Goal: Task Accomplishment & Management: Use online tool/utility

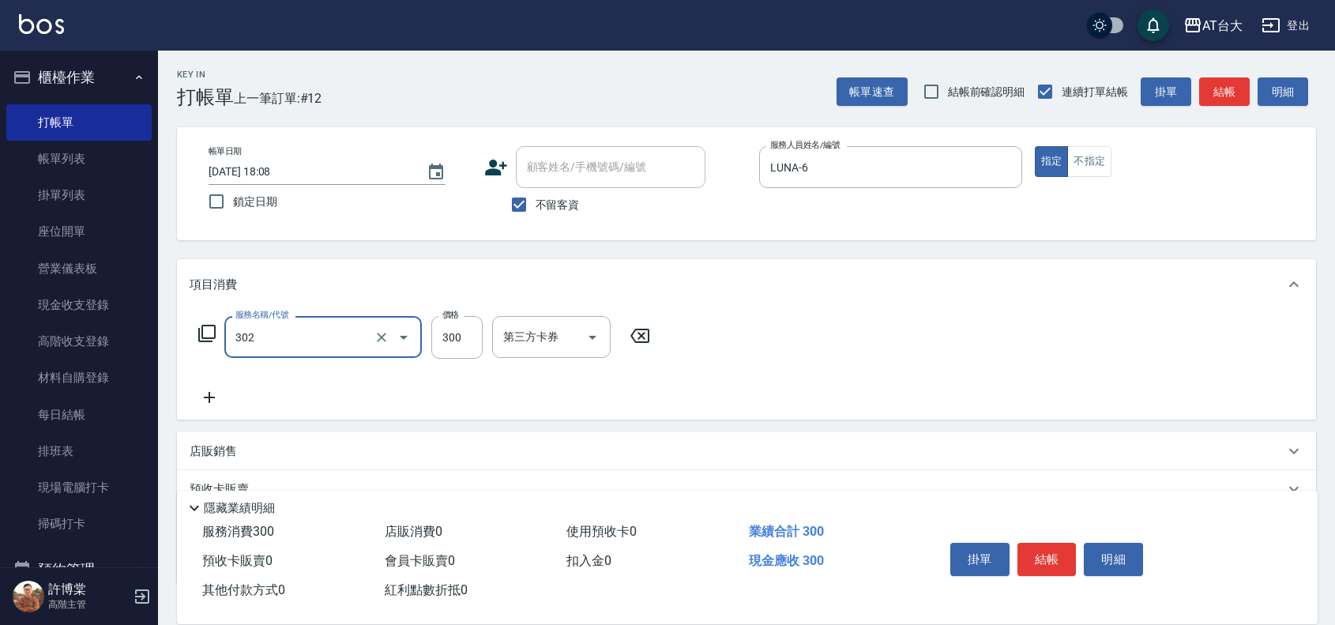
type input "剪髮(302)"
type input "450"
click at [1052, 553] on button "結帳" at bounding box center [1046, 559] width 59 height 33
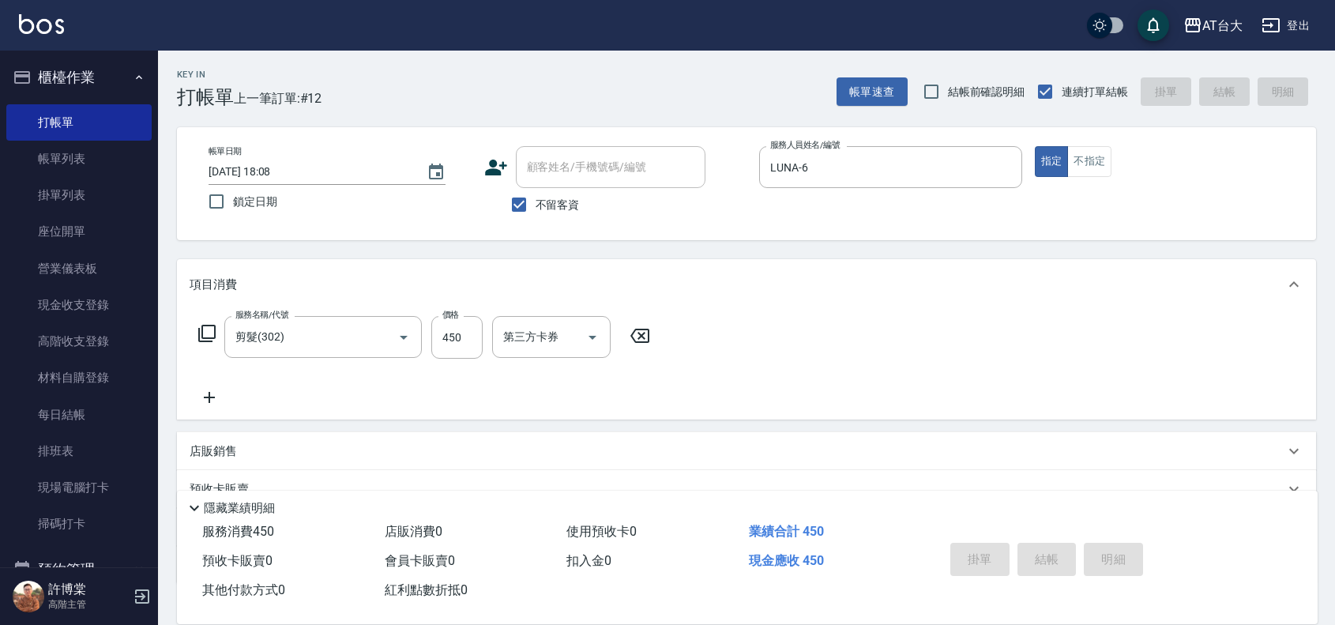
type input "[DATE] 18:46"
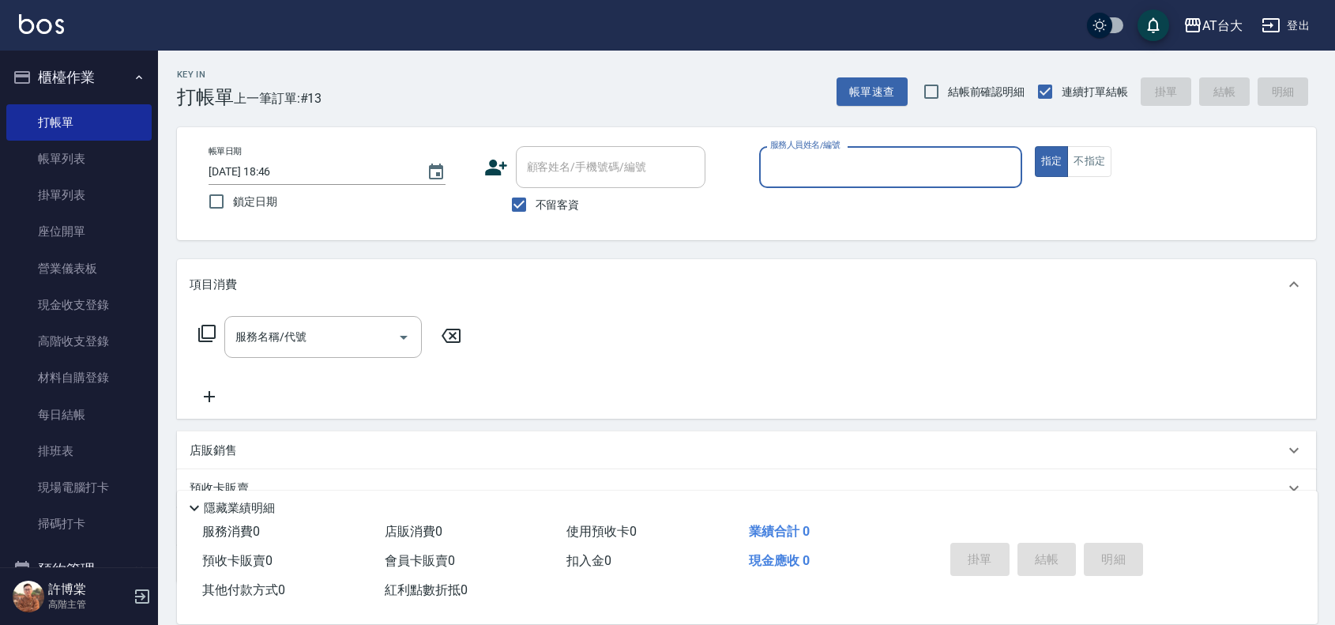
click at [857, 172] on input "服務人員姓名/編號" at bounding box center [890, 167] width 249 height 28
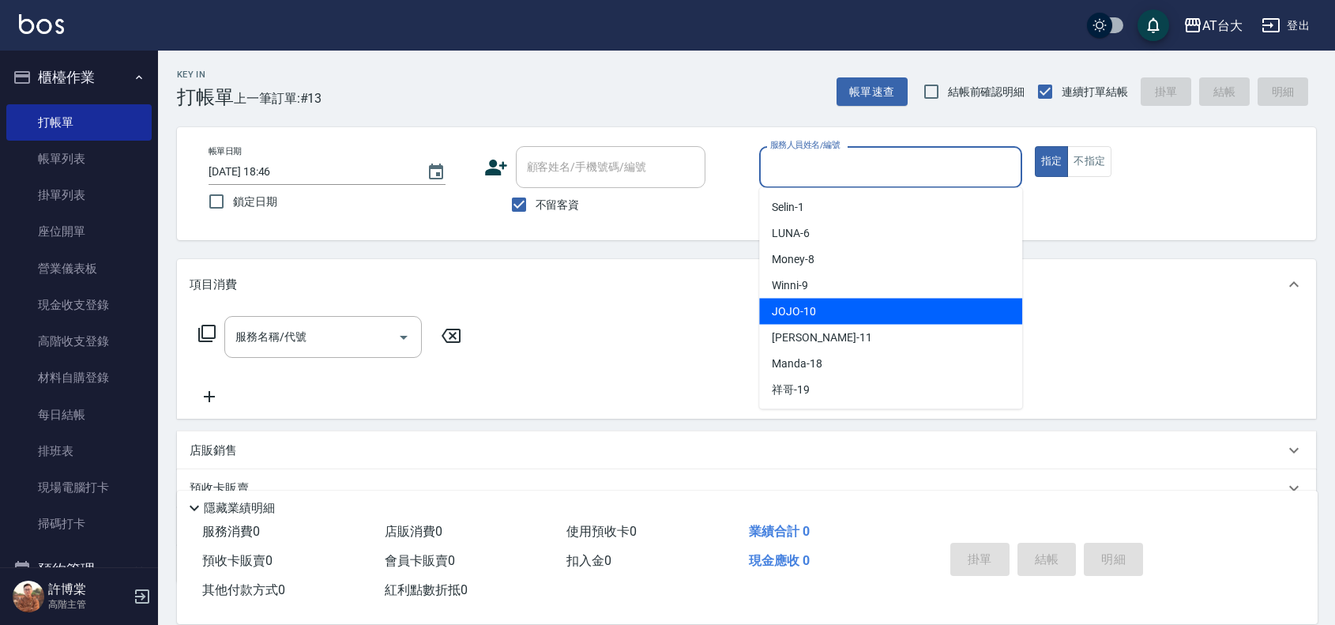
click at [875, 321] on div "JOJO -10" at bounding box center [890, 312] width 263 height 26
type input "JOJO-10"
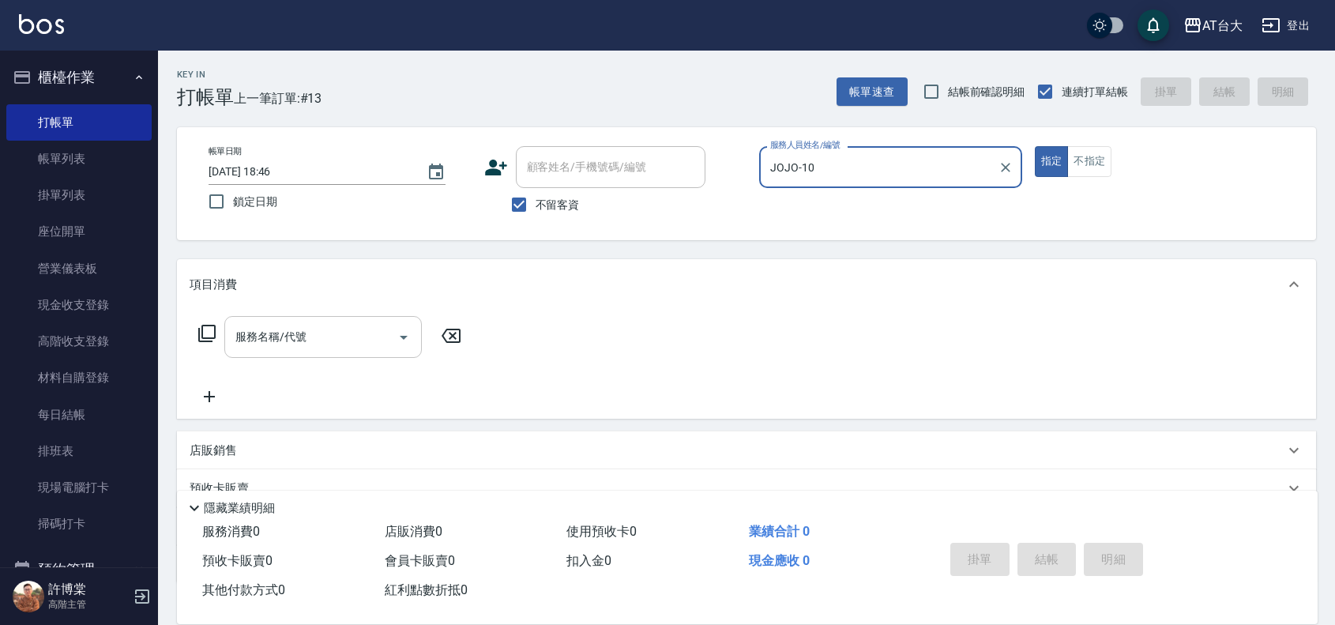
click at [337, 325] on input "服務名稱/代號" at bounding box center [311, 337] width 160 height 28
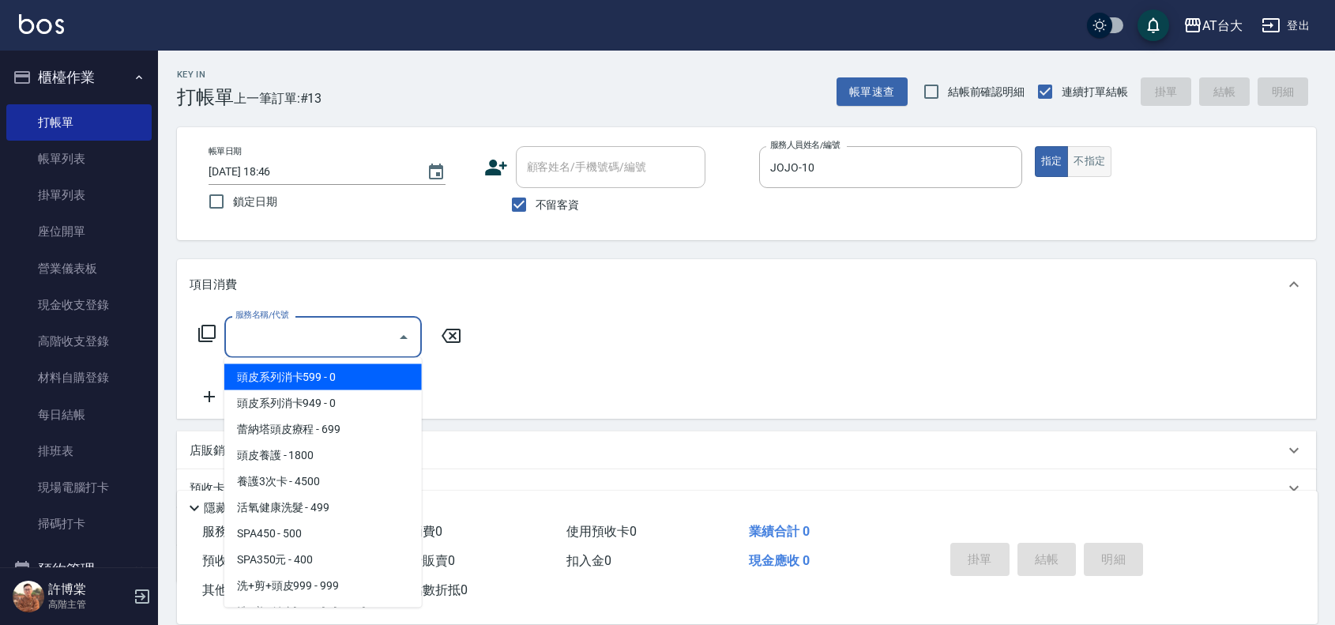
click at [1071, 159] on button "不指定" at bounding box center [1089, 161] width 44 height 31
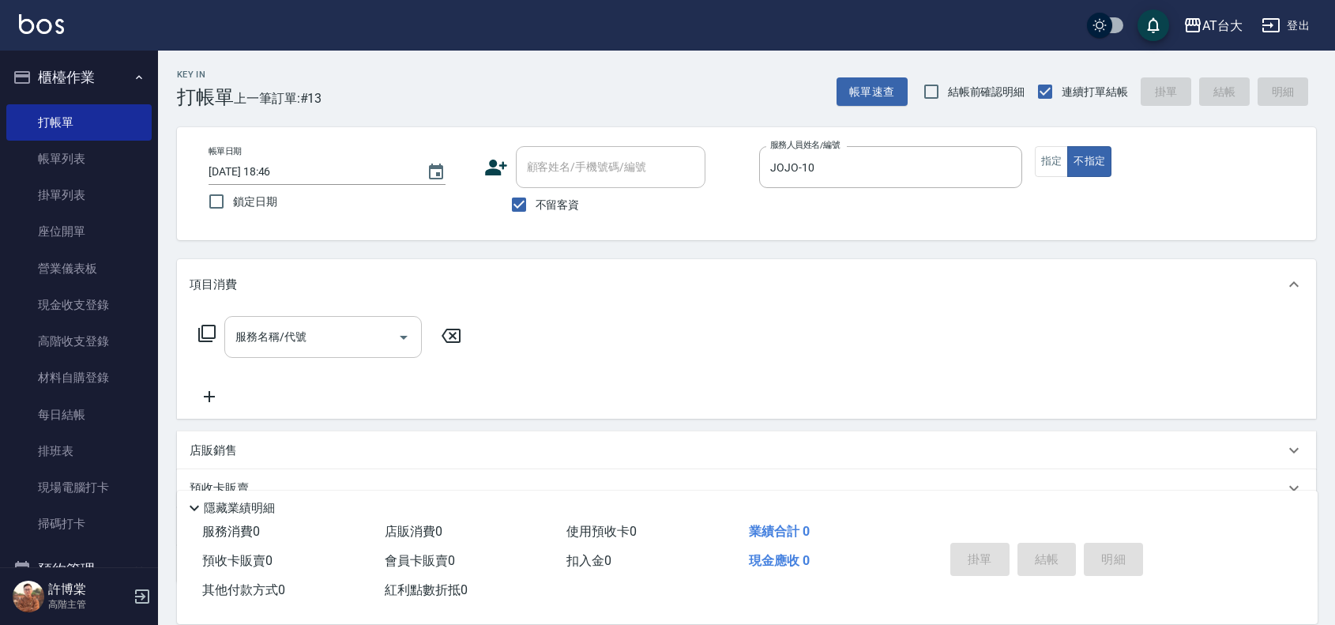
click at [270, 346] on input "服務名稱/代號" at bounding box center [311, 337] width 160 height 28
click at [368, 338] on input "服務名稱/代號" at bounding box center [311, 337] width 160 height 28
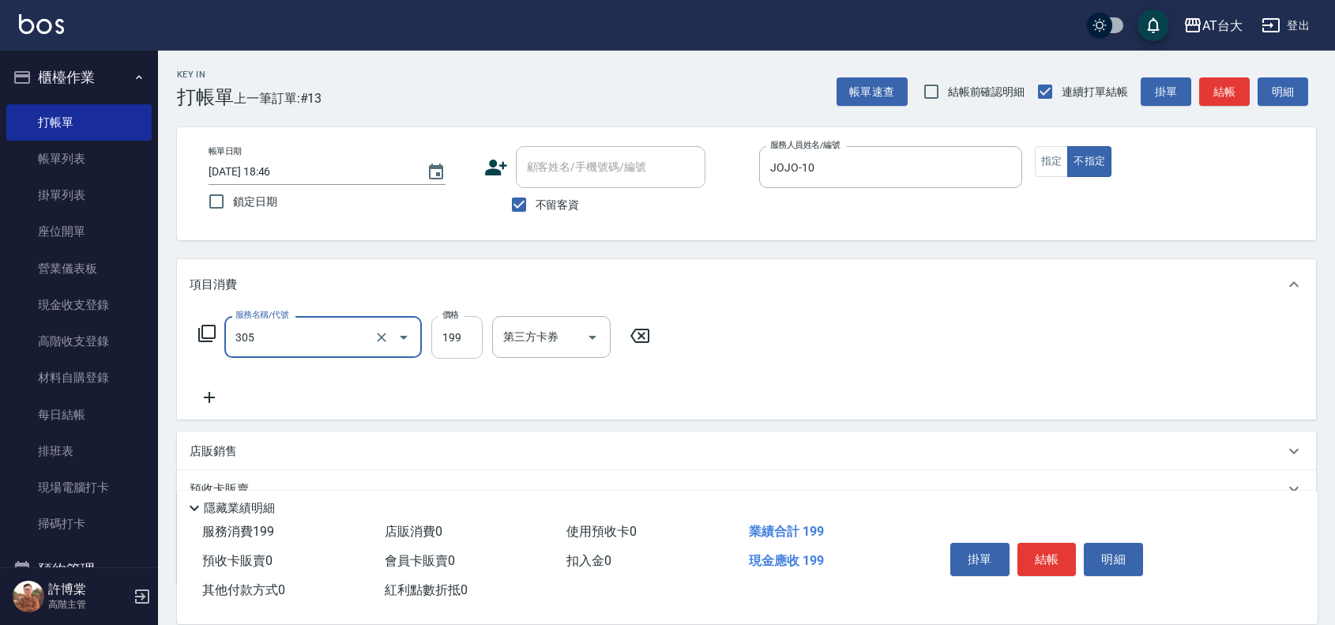
type input "剪髮(305)"
click at [464, 332] on input "199" at bounding box center [456, 337] width 51 height 43
type input "250"
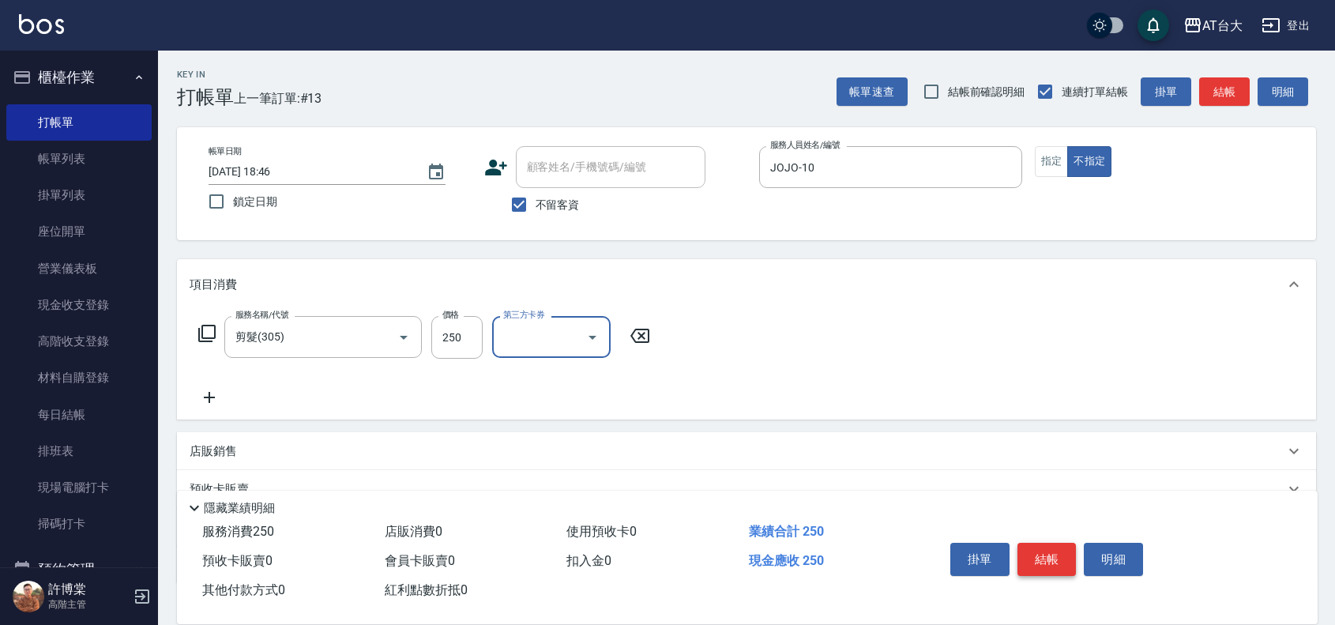
click at [1036, 554] on button "結帳" at bounding box center [1046, 559] width 59 height 33
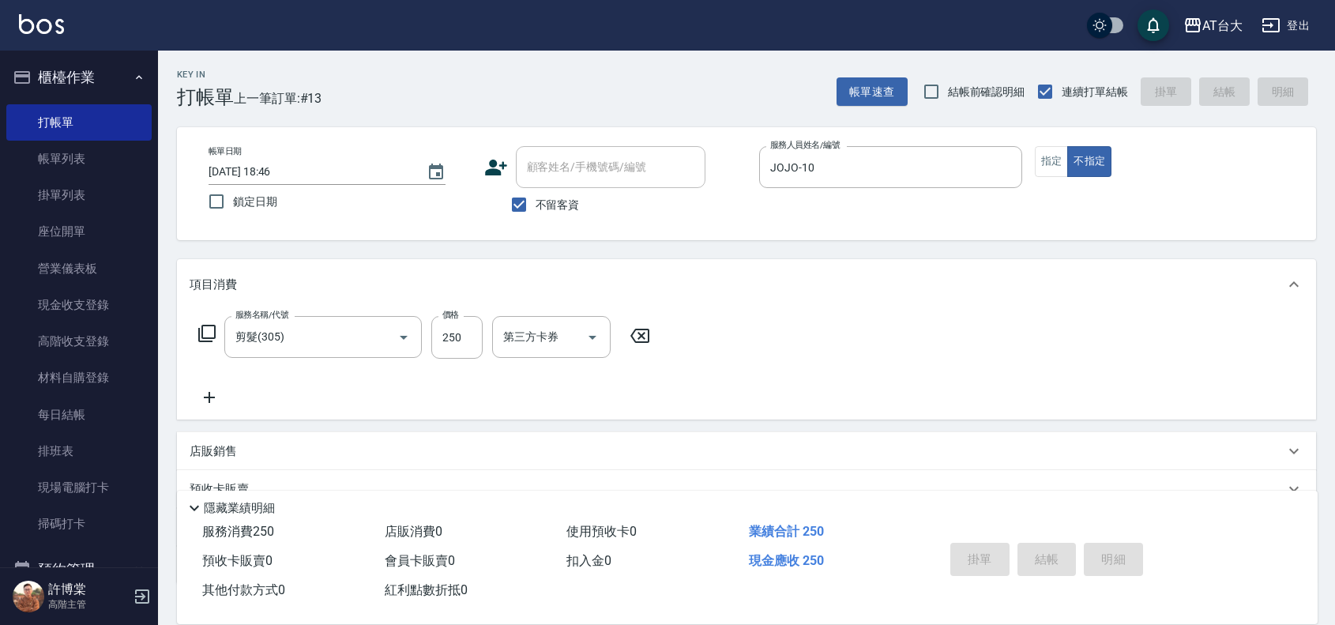
type input "[DATE] 18:51"
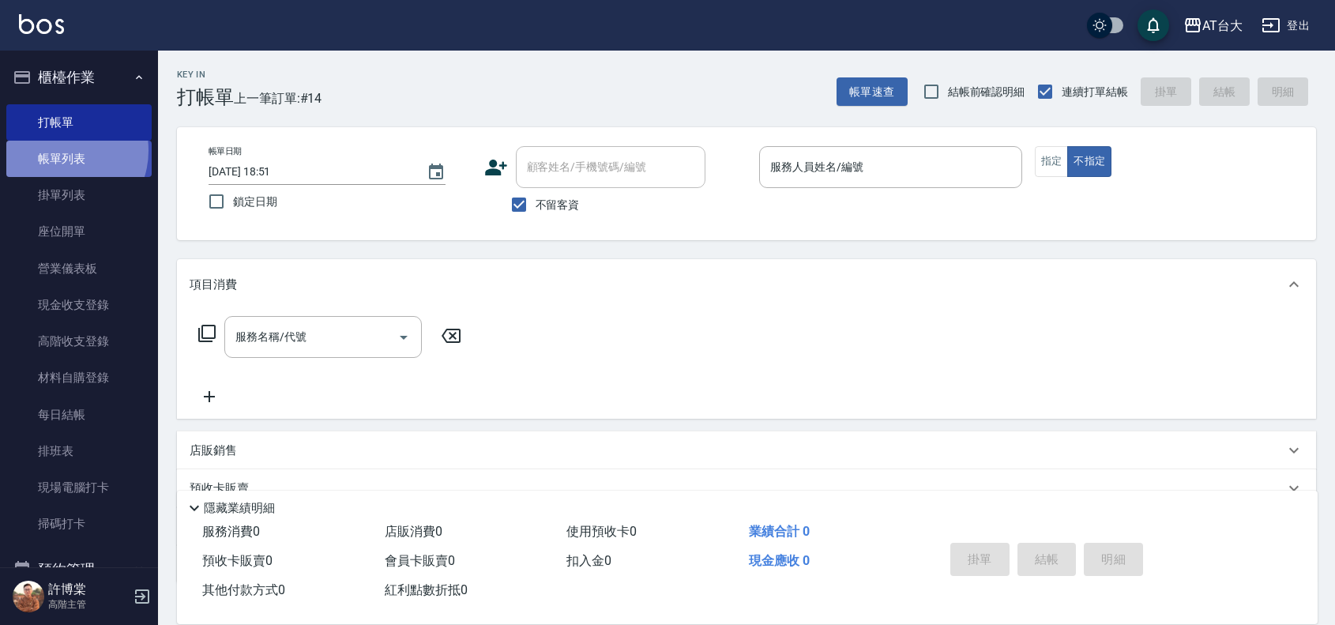
click at [62, 151] on link "帳單列表" at bounding box center [78, 159] width 145 height 36
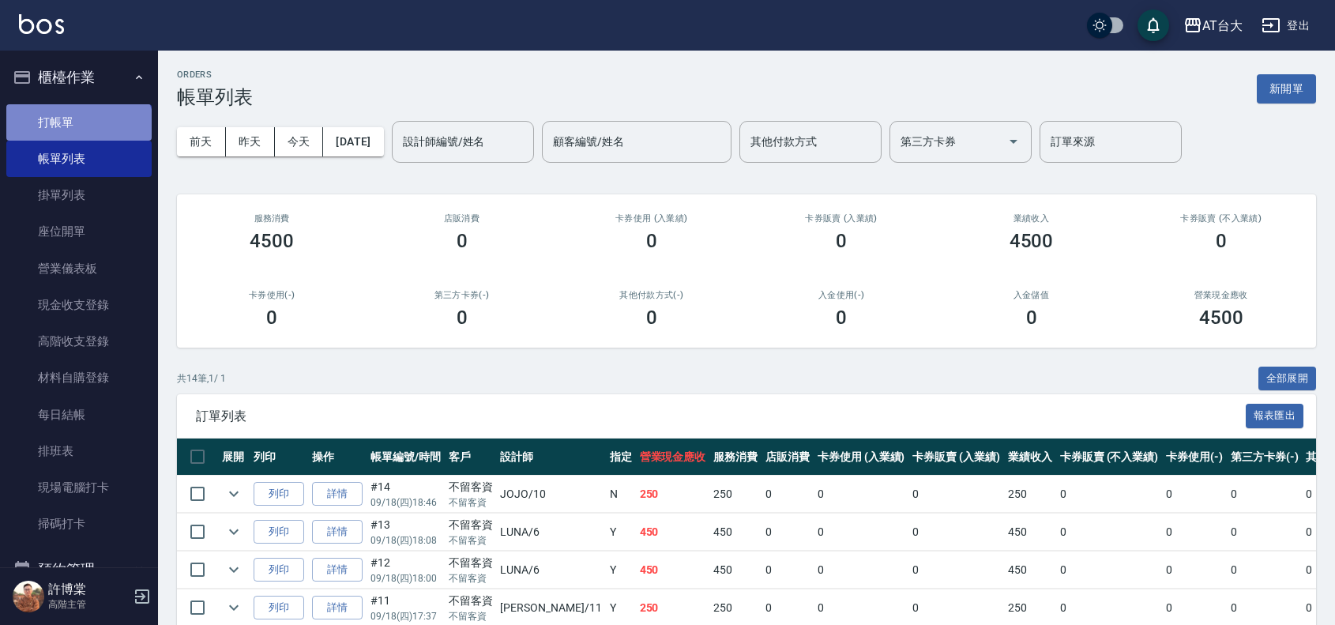
click at [77, 131] on link "打帳單" at bounding box center [78, 122] width 145 height 36
